Goal: Task Accomplishment & Management: Complete application form

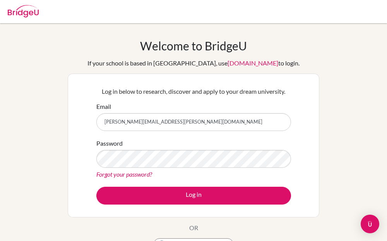
click at [180, 184] on form "Email [PERSON_NAME][EMAIL_ADDRESS][PERSON_NAME][DOMAIN_NAME] Password Forgot yo…" at bounding box center [193, 153] width 195 height 103
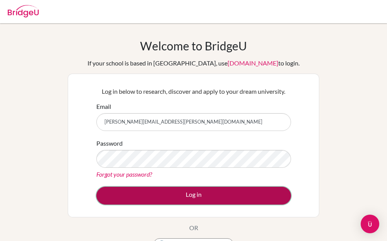
click at [180, 189] on button "Log in" at bounding box center [193, 196] width 195 height 18
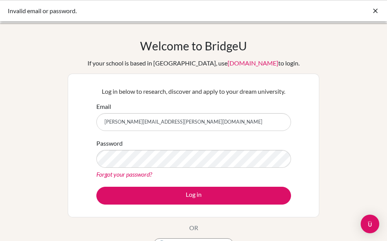
click at [137, 179] on form "Email [PERSON_NAME][EMAIL_ADDRESS][PERSON_NAME][DOMAIN_NAME] Password Forgot yo…" at bounding box center [193, 153] width 195 height 103
click at [136, 177] on link "Forgot your password?" at bounding box center [124, 173] width 56 height 7
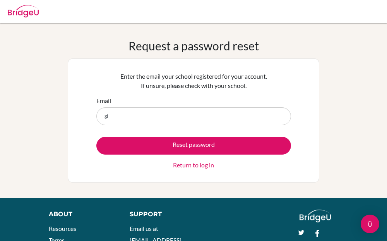
type input "[PERSON_NAME][EMAIL_ADDRESS][PERSON_NAME][DOMAIN_NAME]"
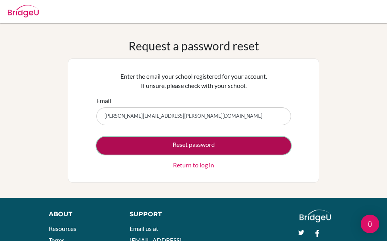
click at [173, 144] on button "Reset password" at bounding box center [193, 146] width 195 height 18
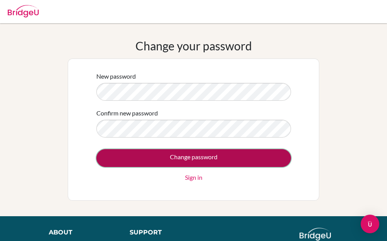
click at [147, 152] on input "Change password" at bounding box center [193, 158] width 195 height 18
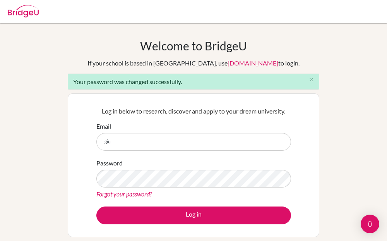
type input "[PERSON_NAME][EMAIL_ADDRESS][PERSON_NAME][DOMAIN_NAME]"
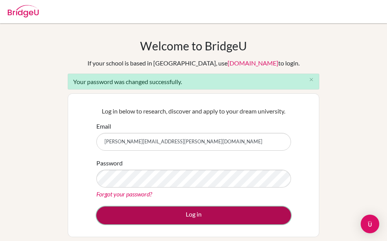
click at [168, 214] on button "Log in" at bounding box center [193, 215] width 195 height 18
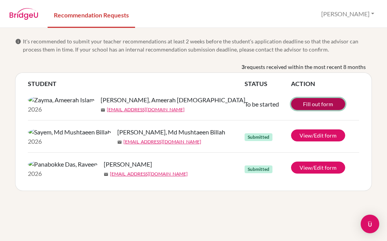
click at [302, 105] on link "Fill out form" at bounding box center [318, 104] width 54 height 12
